Goal: Information Seeking & Learning: Find specific fact

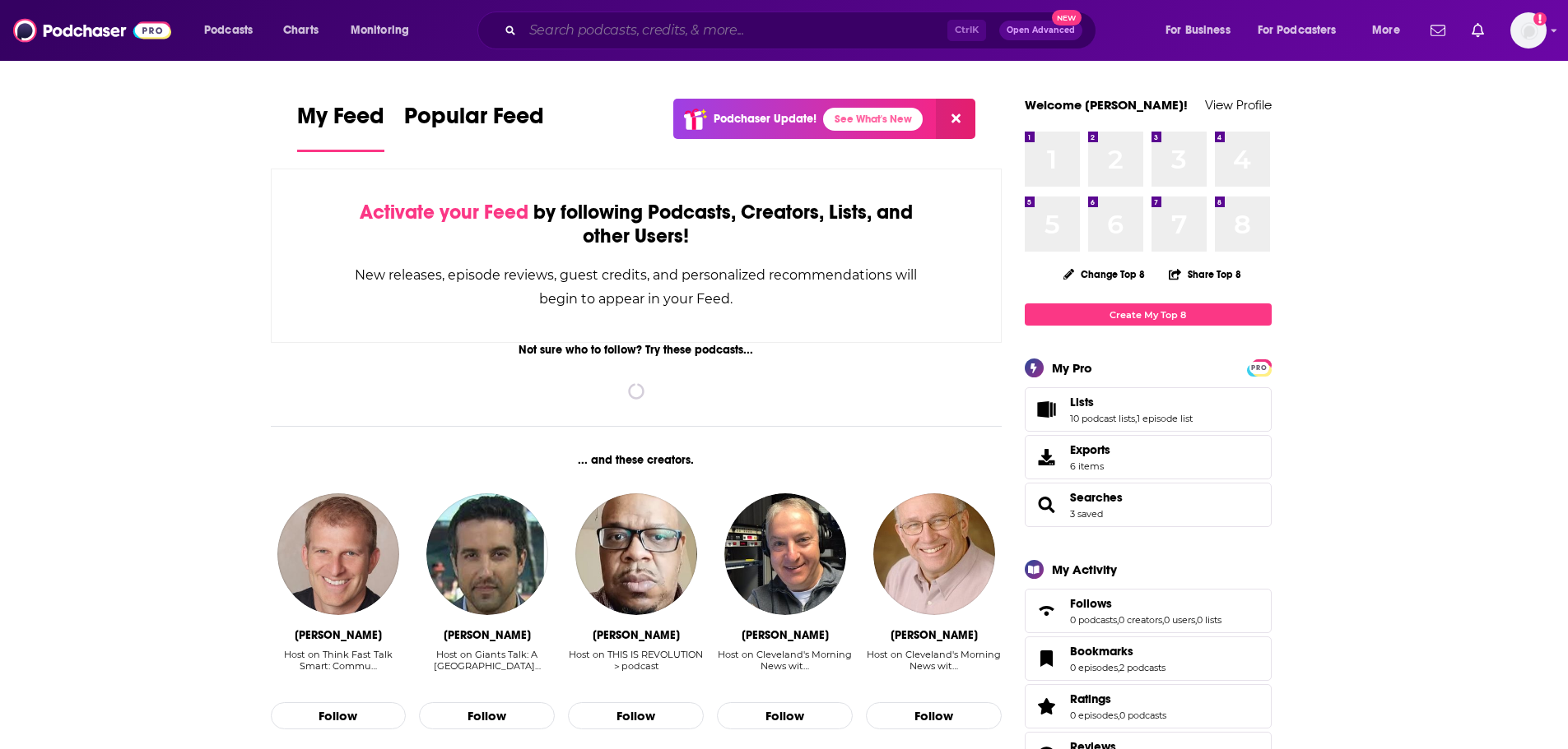
click at [731, 27] on input "Search podcasts, credits, & more..." at bounding box center [735, 30] width 425 height 26
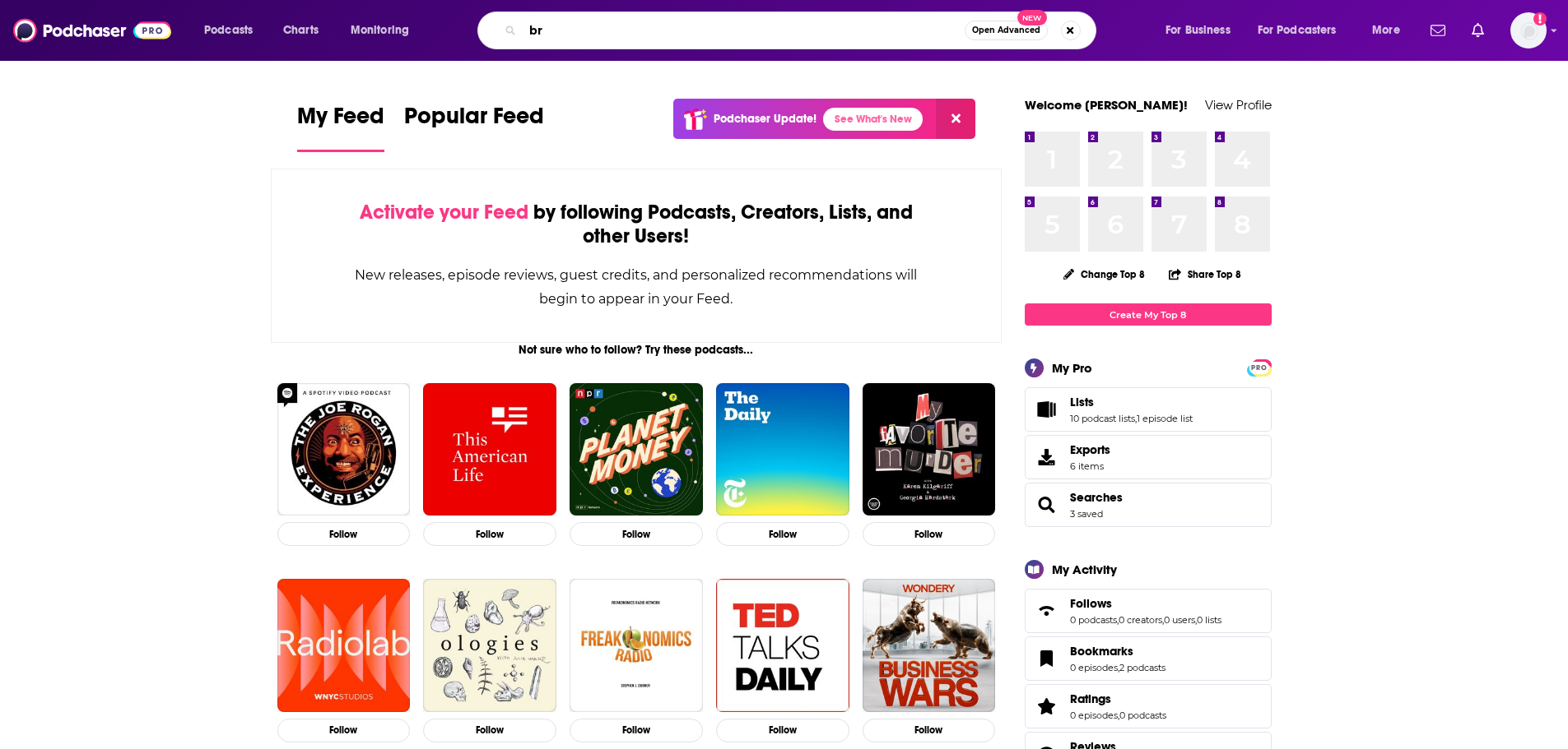
type input "b"
type input "i came with fire"
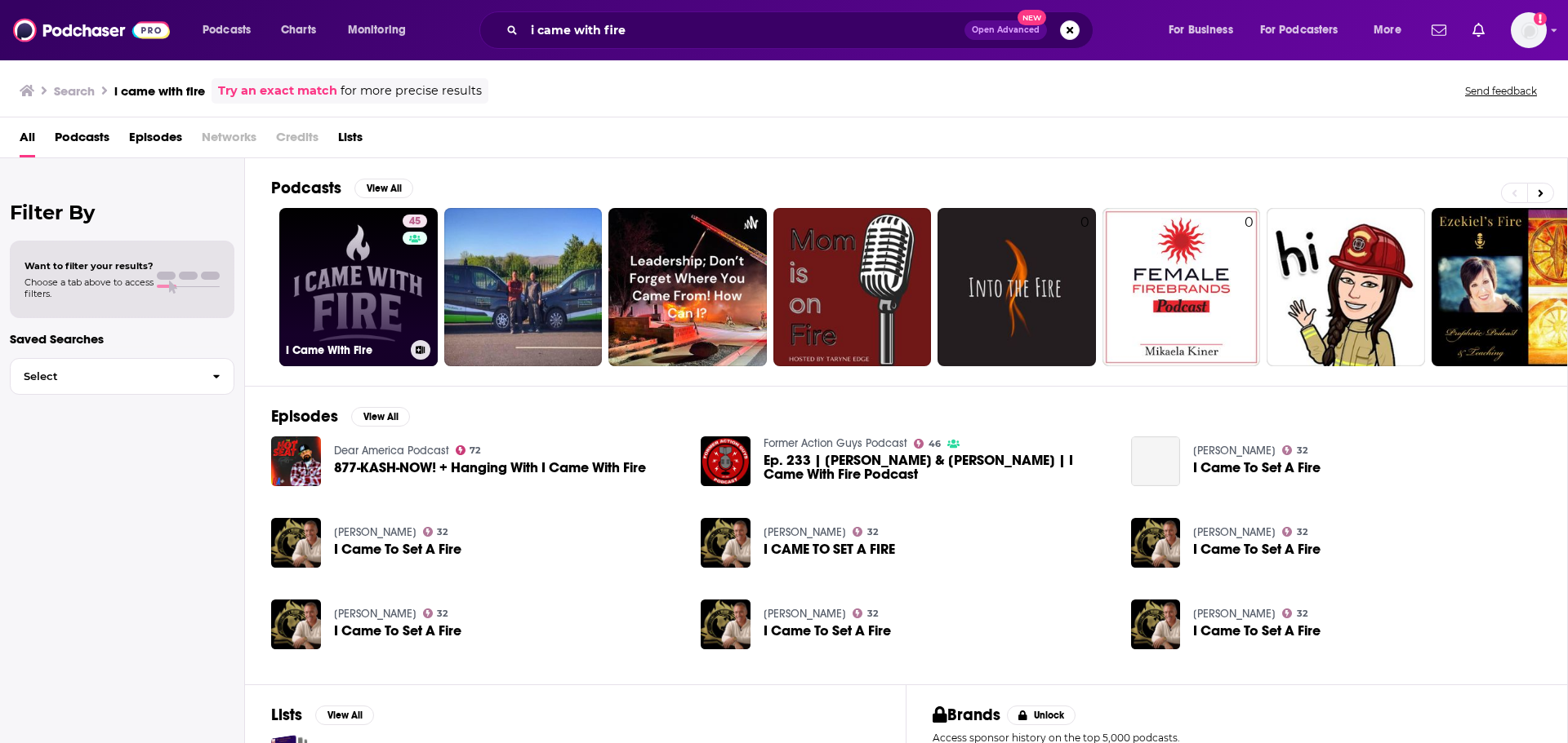
click at [402, 287] on div "45" at bounding box center [417, 277] width 29 height 126
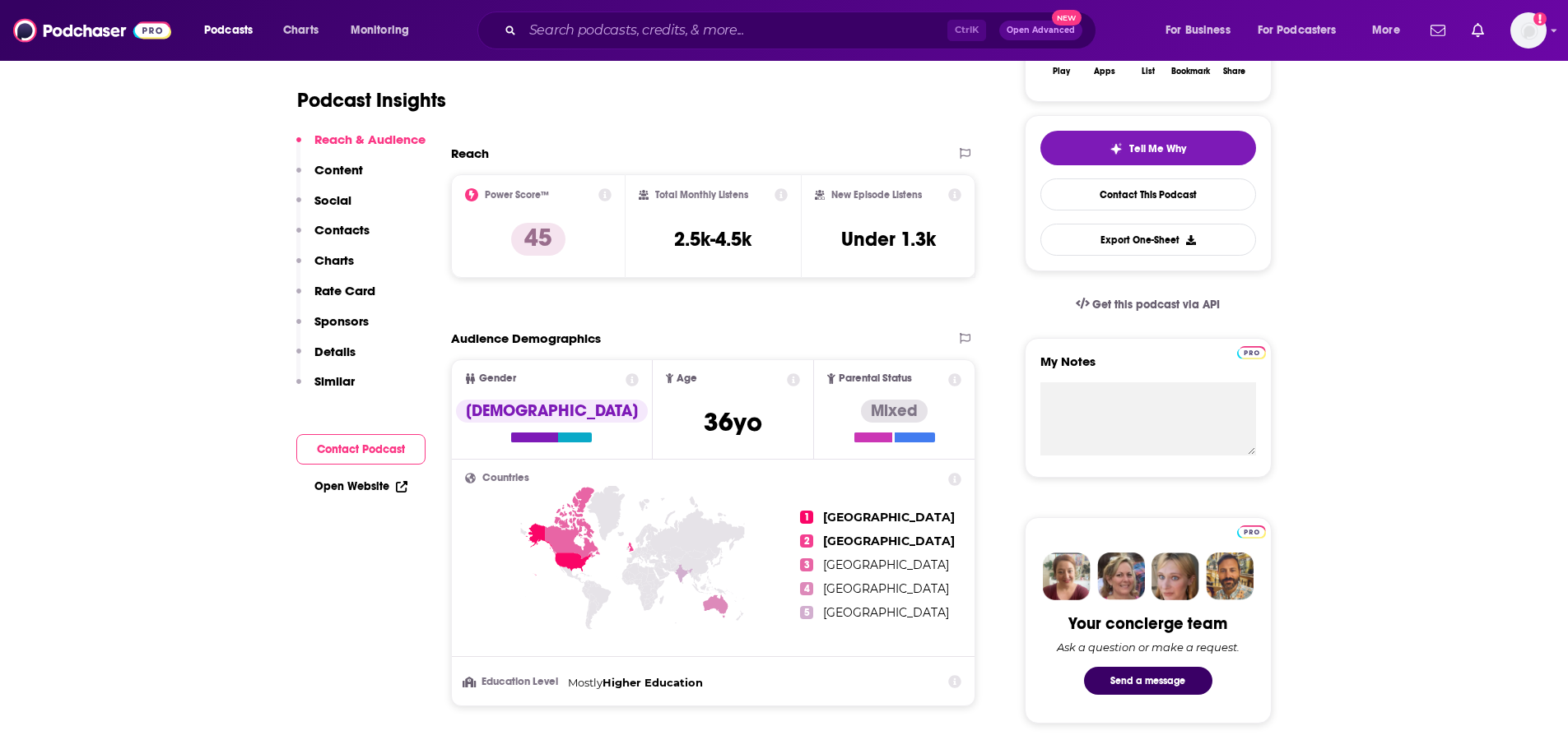
click at [349, 232] on p "Contacts" at bounding box center [341, 230] width 55 height 15
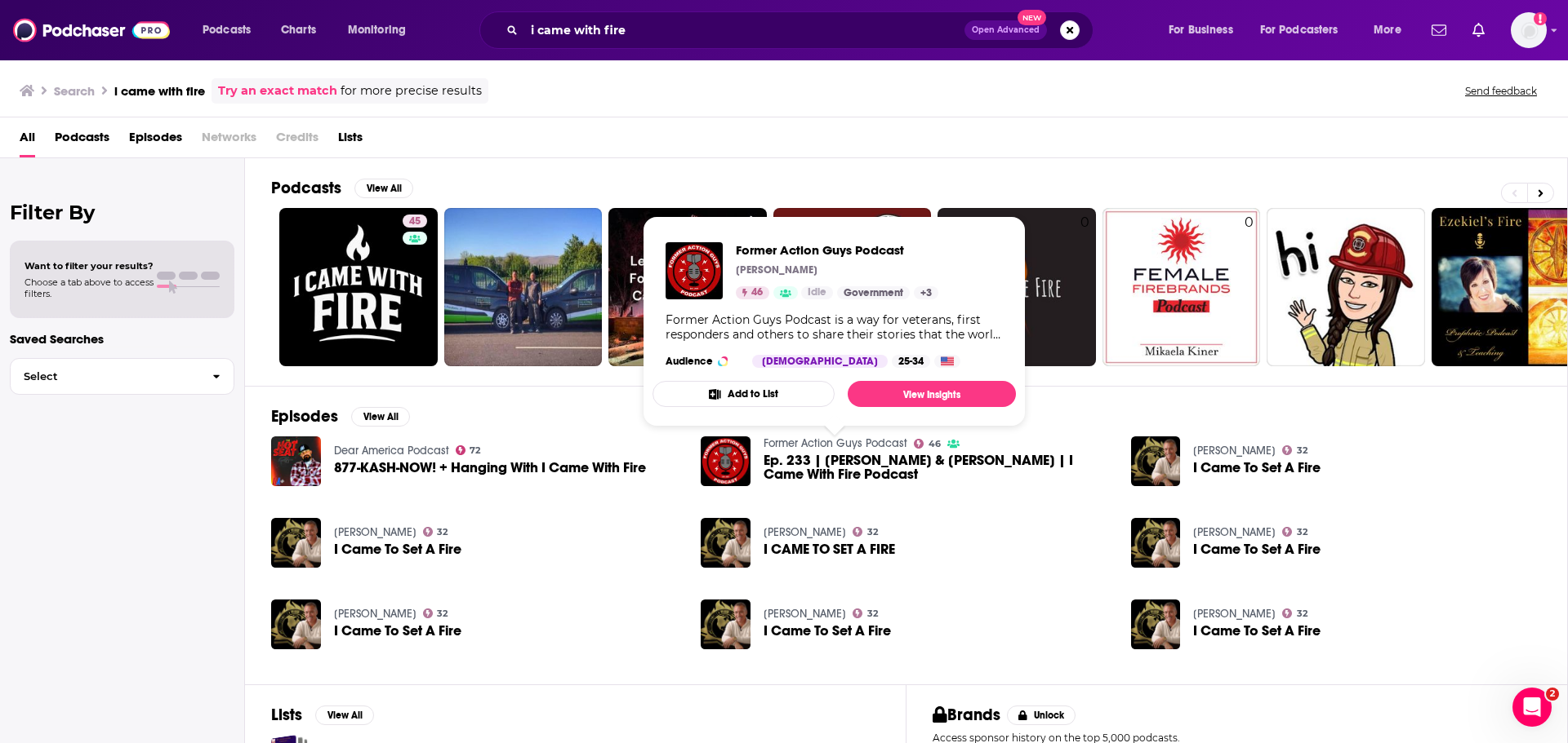
click at [821, 448] on link "Former Action Guys Podcast" at bounding box center [835, 443] width 144 height 14
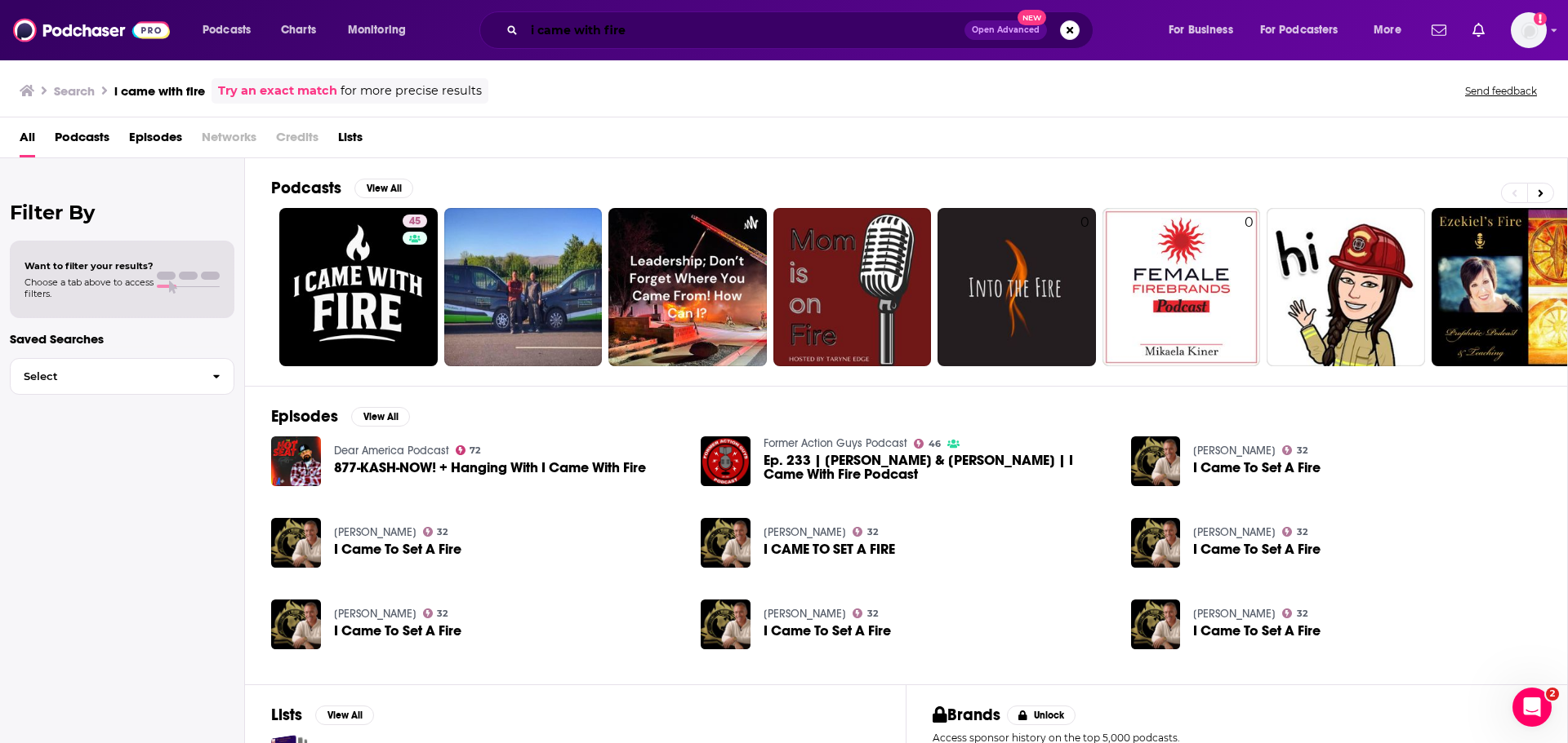
click at [669, 31] on input "i came with fire" at bounding box center [744, 30] width 440 height 26
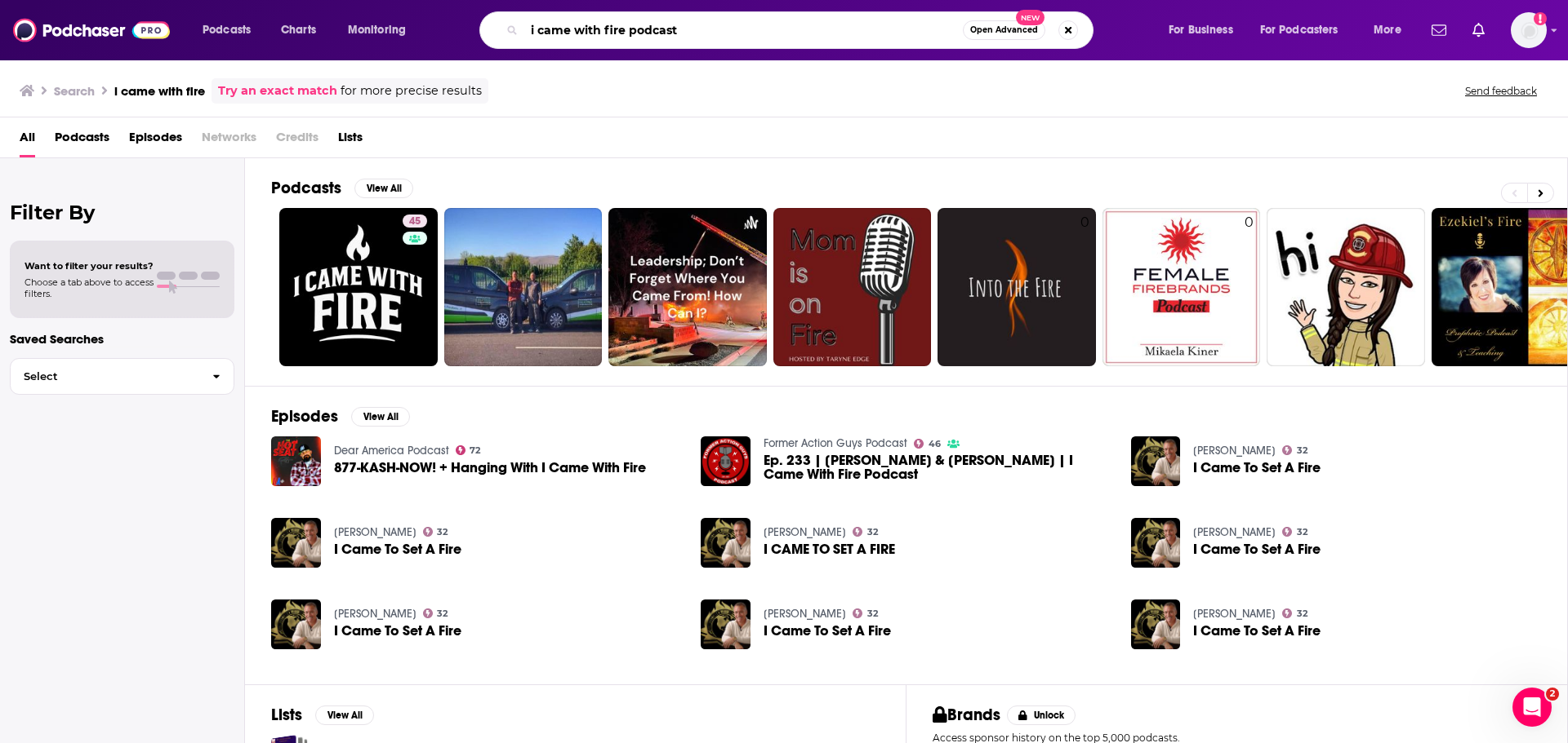
type input "i came with fire podcast"
